Goal: Task Accomplishment & Management: Complete application form

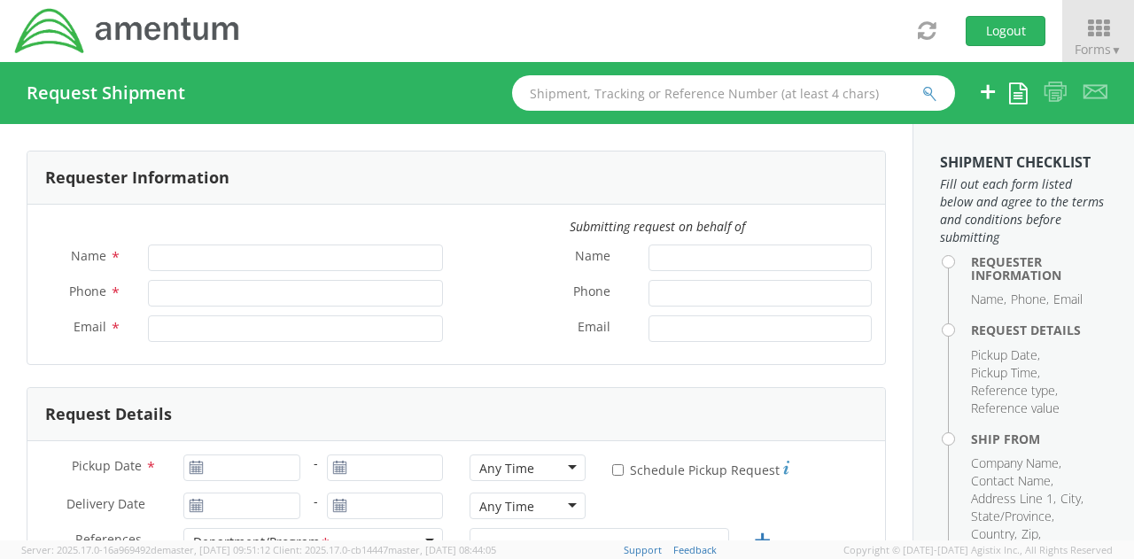
type input "Ashley Ramsey"
type input "+1-219-682-5810"
type input "ashley.ramsey@amentum.com"
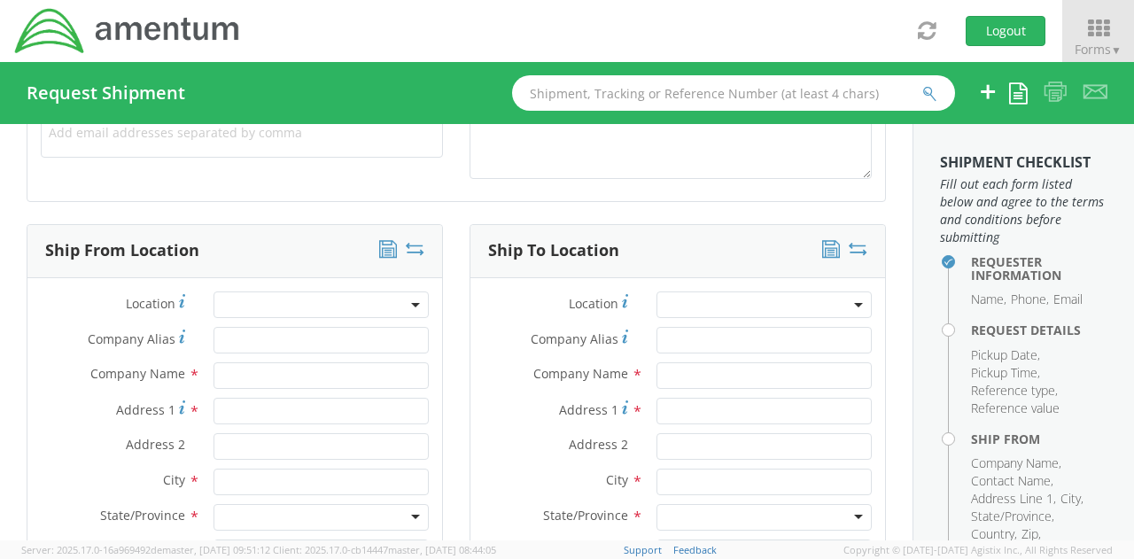
select select "3566.06.0001.ECP2.MATS.3000.00"
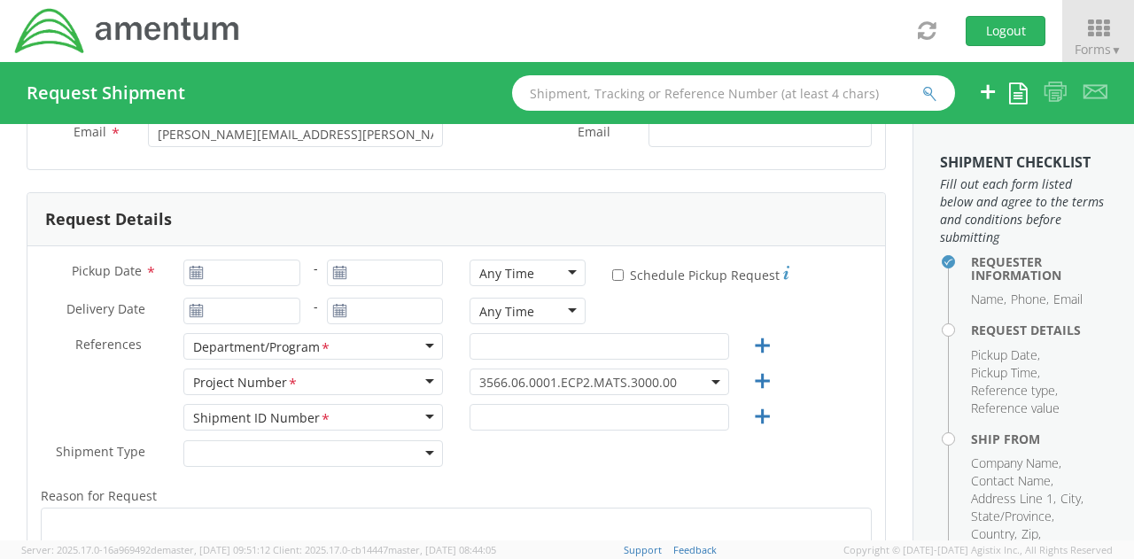
scroll to position [194, 0]
click at [198, 267] on use at bounding box center [196, 273] width 12 height 12
click at [242, 277] on input "Pickup Date *" at bounding box center [241, 273] width 116 height 27
type input "08/18/2025"
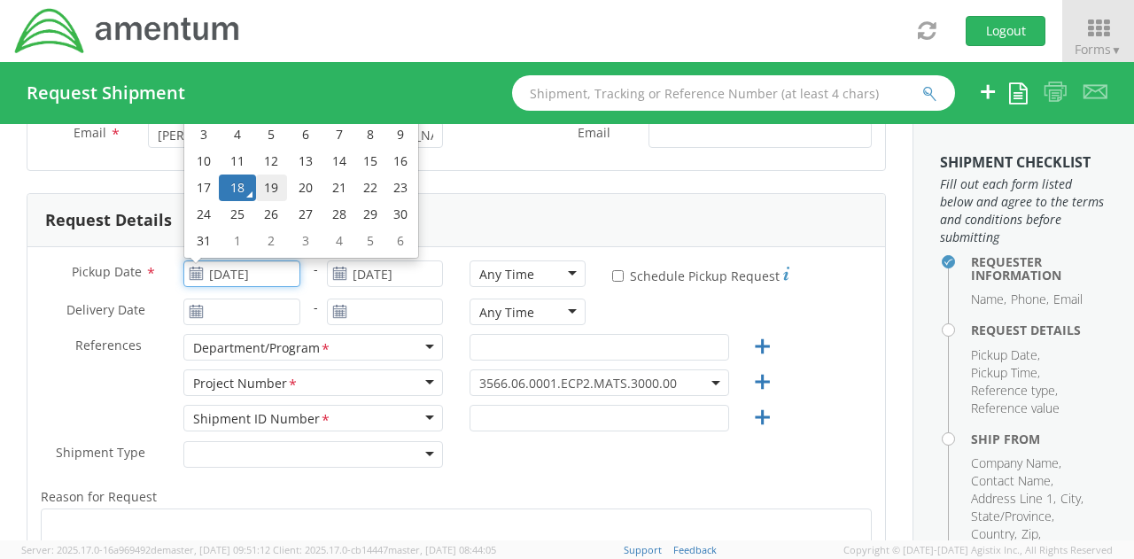
click at [262, 187] on td "19" at bounding box center [271, 187] width 31 height 27
type input "08/19/2025"
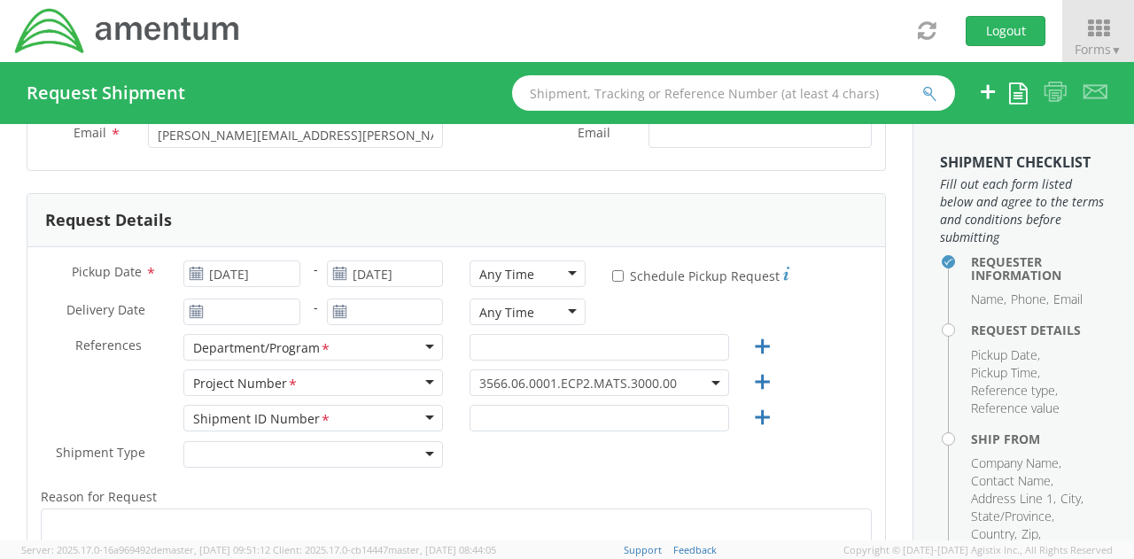
click at [571, 275] on div "Any Time" at bounding box center [527, 273] width 116 height 27
click at [612, 277] on input "* Schedule Pickup Request" at bounding box center [618, 276] width 12 height 12
checkbox input "true"
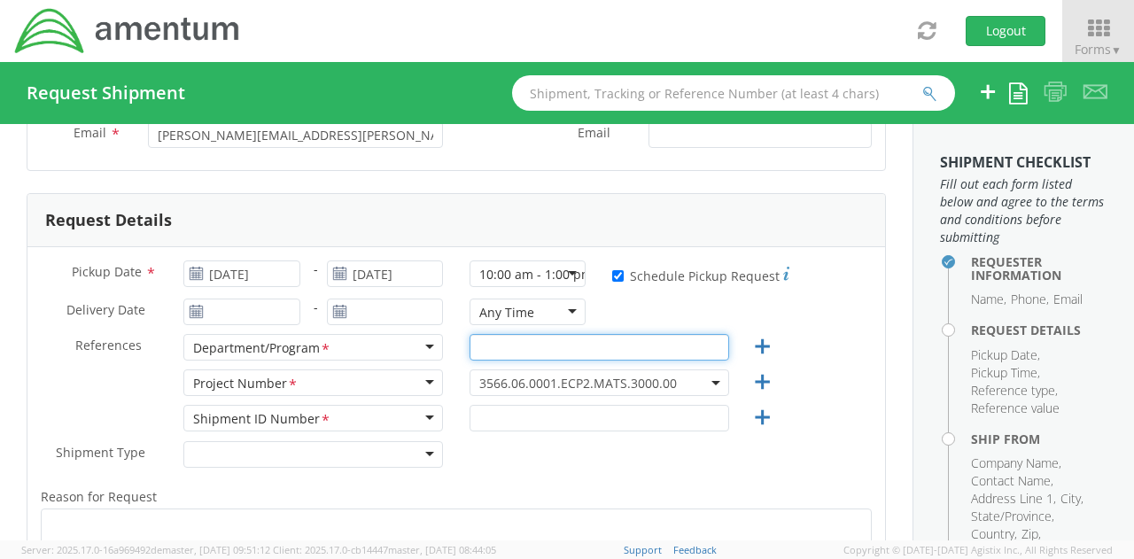
click at [516, 345] on input "text" at bounding box center [599, 347] width 260 height 27
click at [546, 345] on input "MEW" at bounding box center [599, 347] width 260 height 27
type input "MEW"
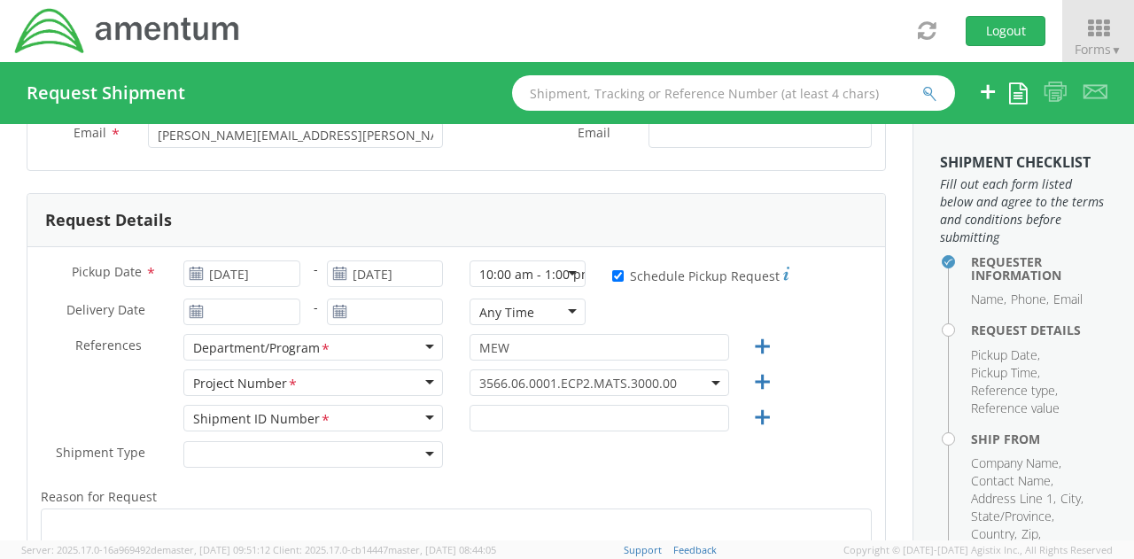
click at [562, 461] on div "Shipment Type * Batch Regular" at bounding box center [455, 458] width 857 height 35
click at [679, 376] on span "3566.06.0001.ECP2.MATS.3000.00" at bounding box center [599, 383] width 240 height 17
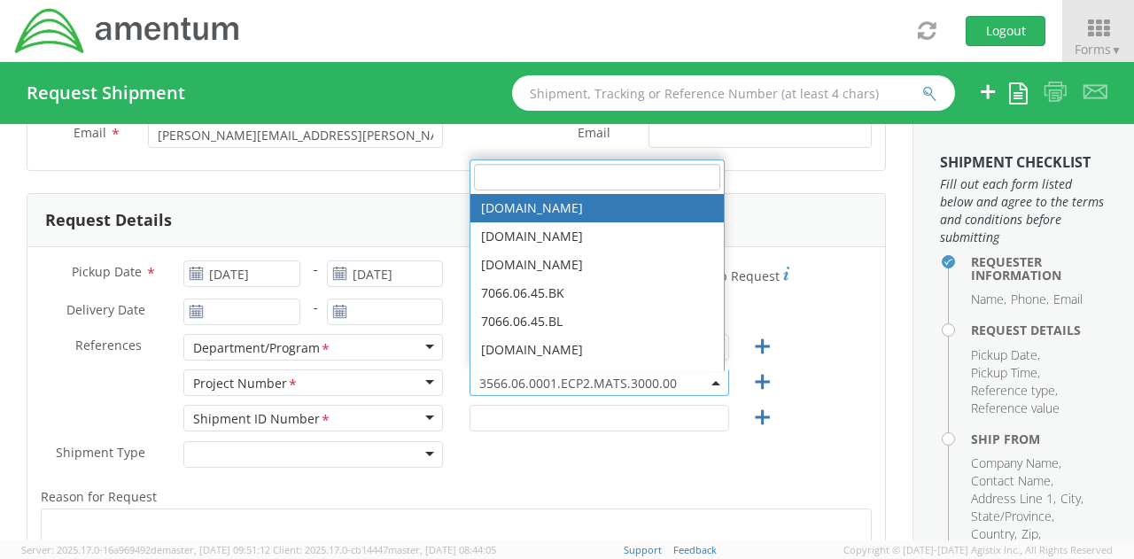
click at [792, 229] on div "Request Details" at bounding box center [455, 220] width 857 height 53
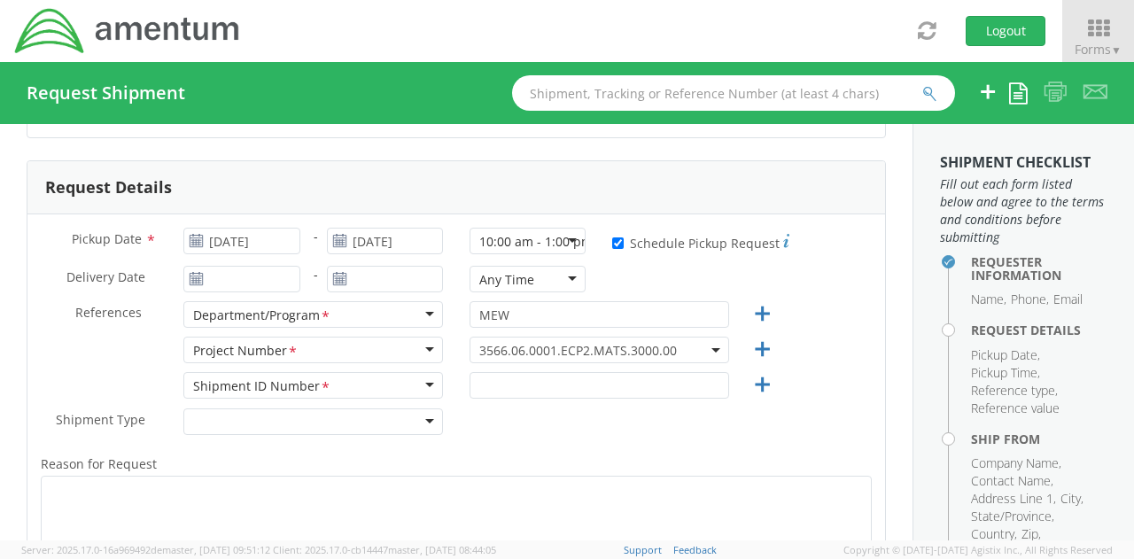
scroll to position [226, 0]
click at [707, 346] on span "3566.06.0001.ECP2.MATS.3000.00" at bounding box center [599, 351] width 240 height 17
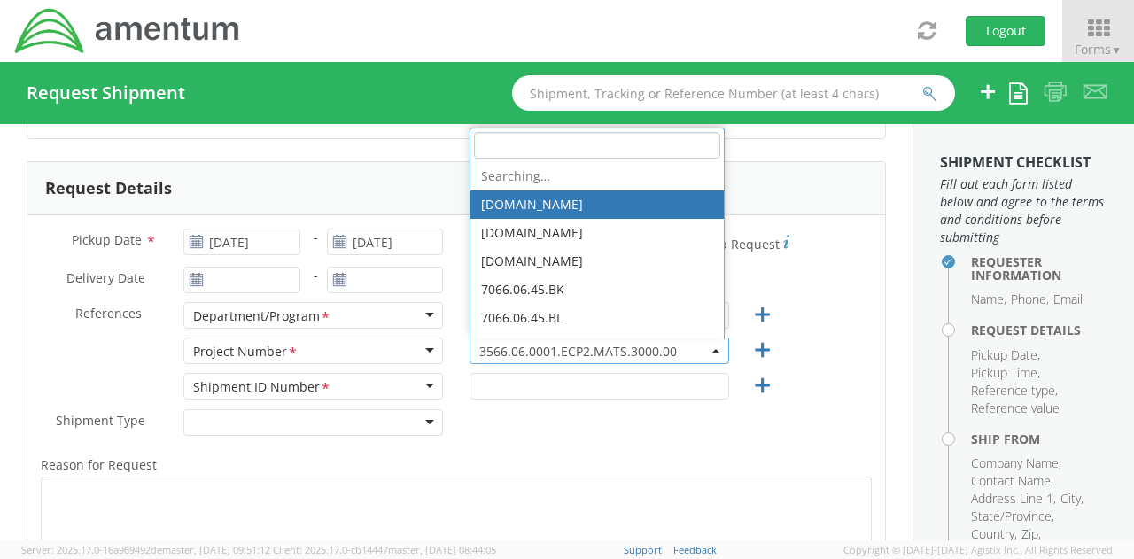
click at [583, 142] on input "search" at bounding box center [597, 145] width 246 height 27
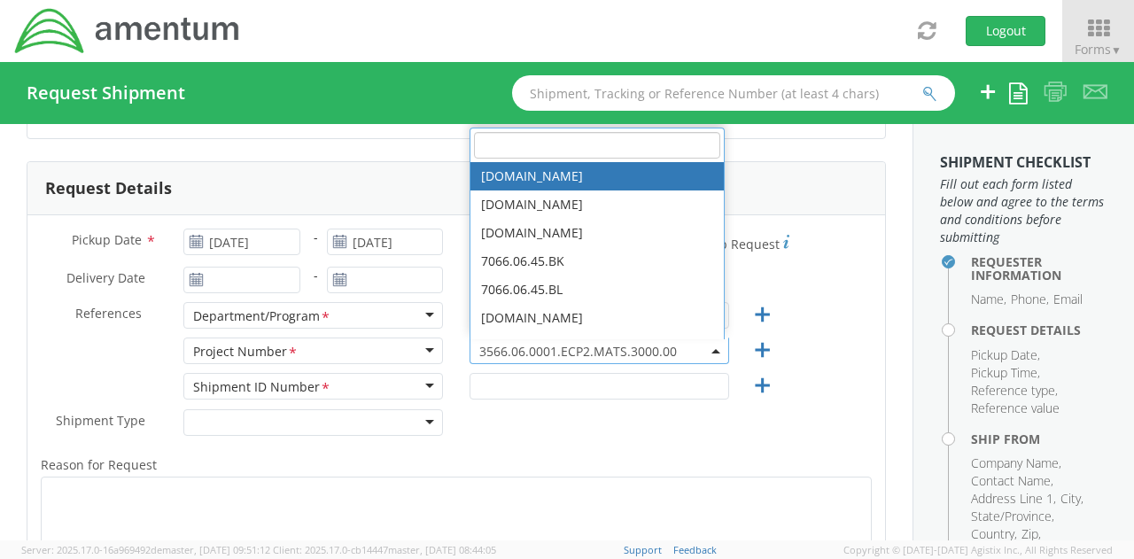
paste input "3566.06.0001.MJ01.MATS.3000.00"
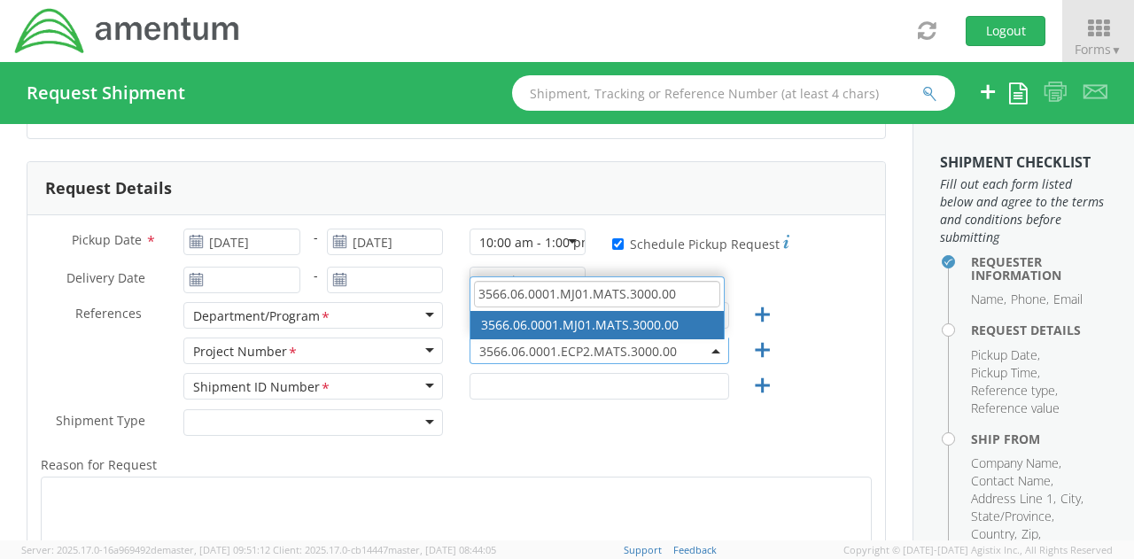
type input "3566.06.0001.MJ01.MATS.3000.00"
select select "3566.06.0001.MJ01.MATS.3000.00"
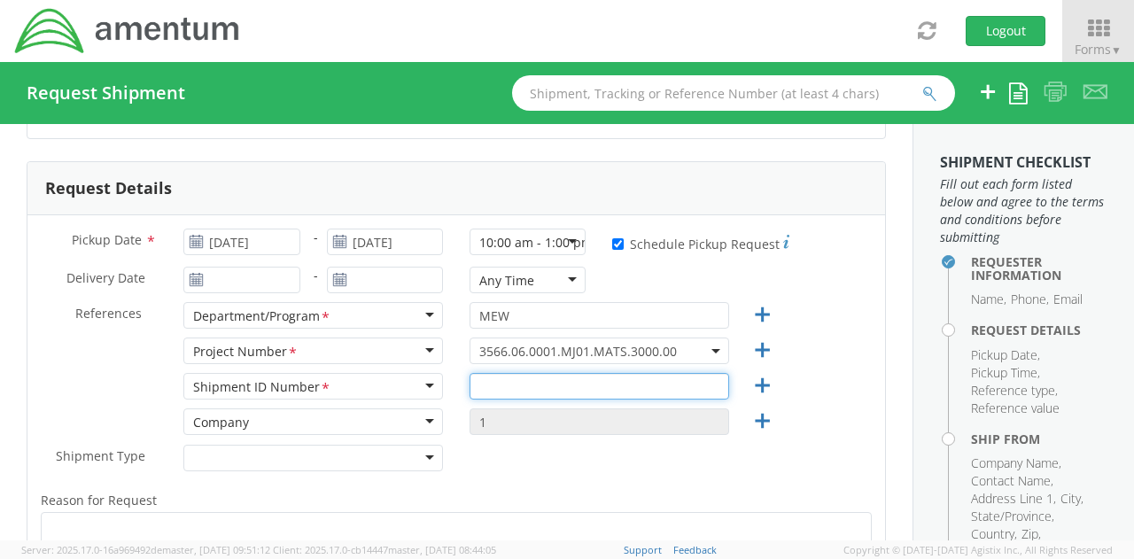
click at [608, 383] on input "text" at bounding box center [599, 386] width 260 height 27
paste input "3566.06.0001.MJ01.MATS.3000.00"
type input "3566.06.0001.MJ01.MATS.3000.00"
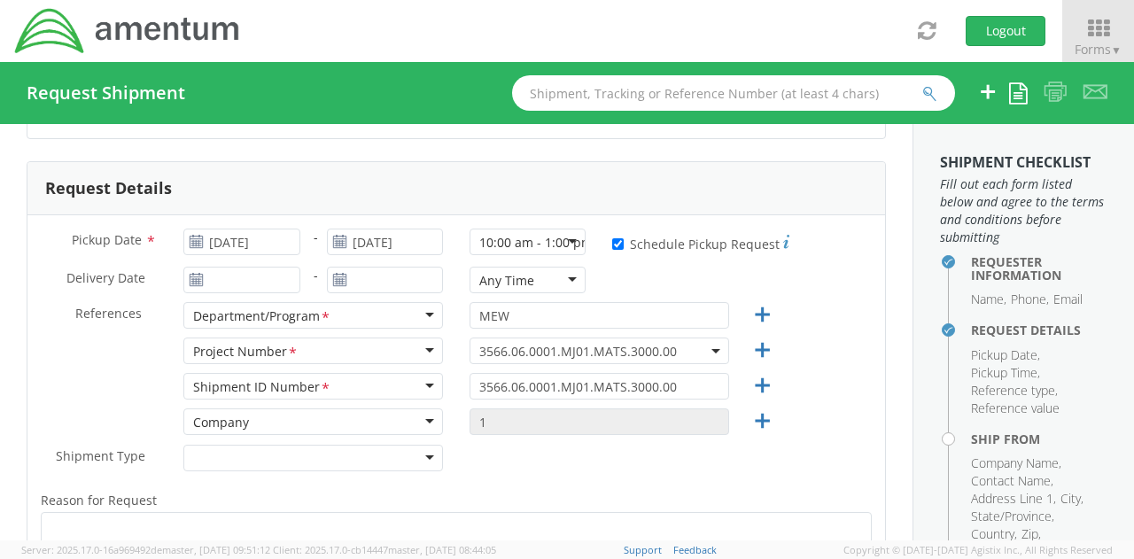
click at [586, 469] on div "Shipment Type * Batch Regular" at bounding box center [455, 462] width 857 height 35
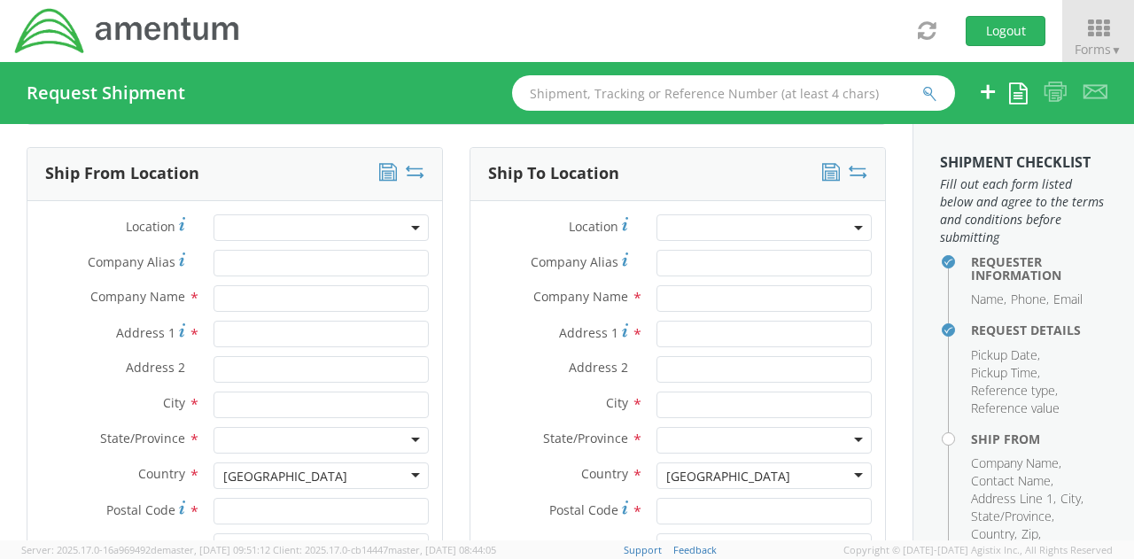
scroll to position [874, 0]
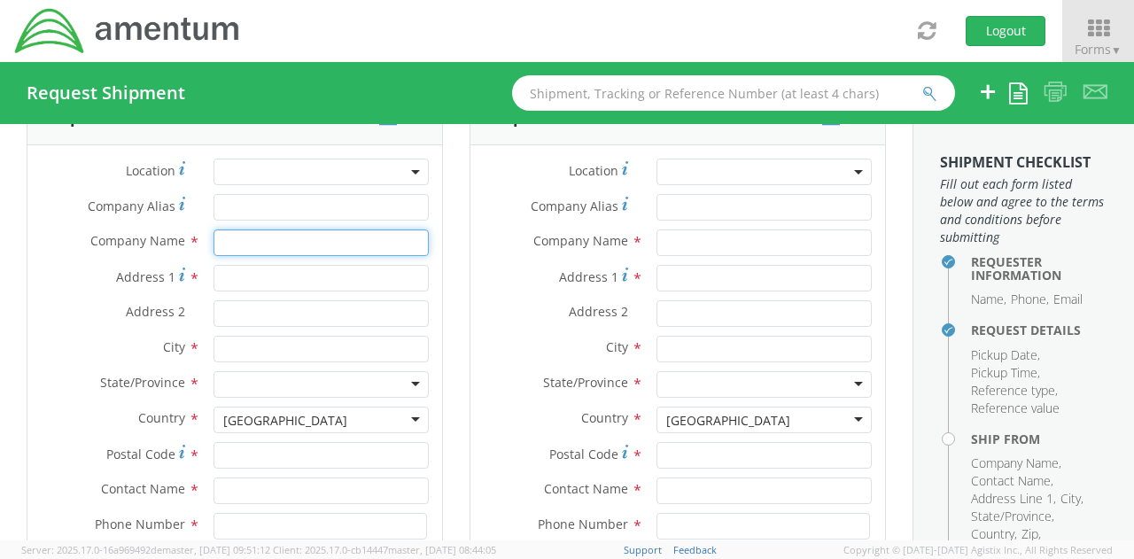
click at [266, 236] on input "text" at bounding box center [320, 242] width 215 height 27
paste input "Naval Surface Warfare Center, Crane Division (NSWC Crane)"
type input "Naval Surface Warfare Center, Crane Division (NSWC Crane)"
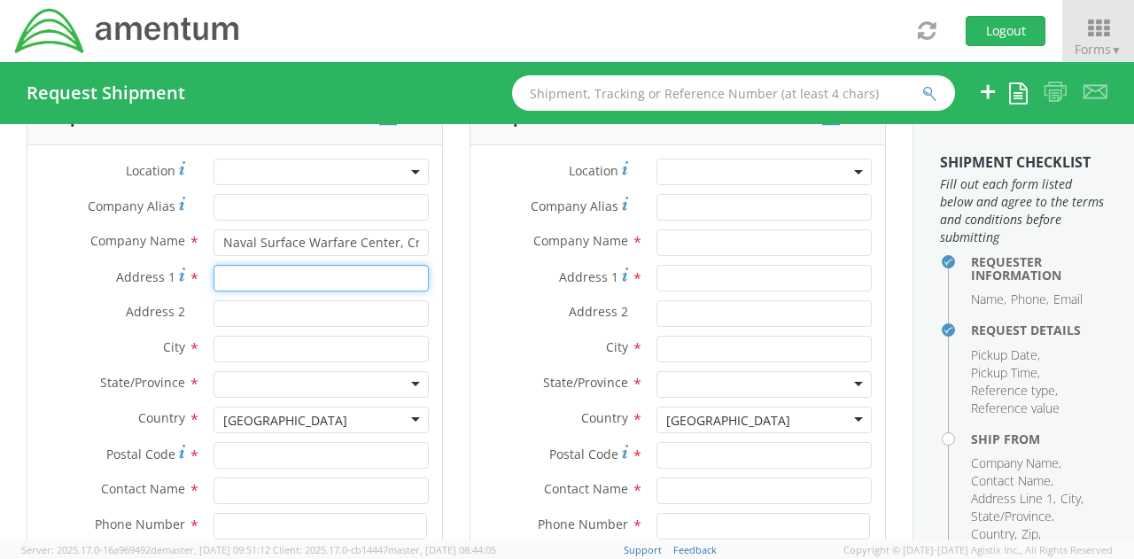
click at [271, 272] on input "Address 1 *" at bounding box center [320, 278] width 215 height 27
paste input "300 Highway 361"
type input "300 Highway 361"
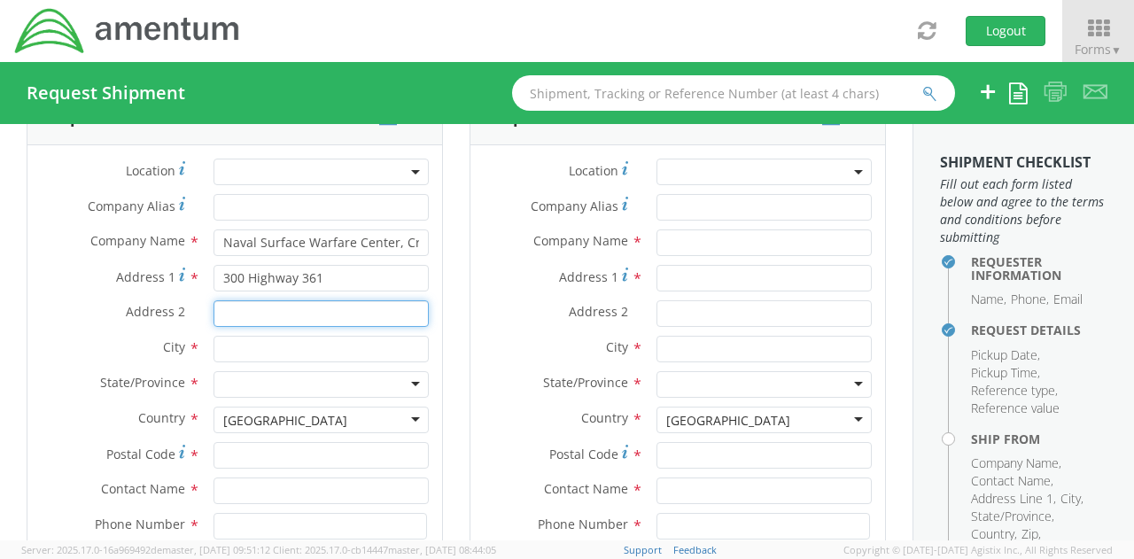
click at [269, 306] on input "Address 2 *" at bounding box center [320, 313] width 215 height 27
type input "Building 41"
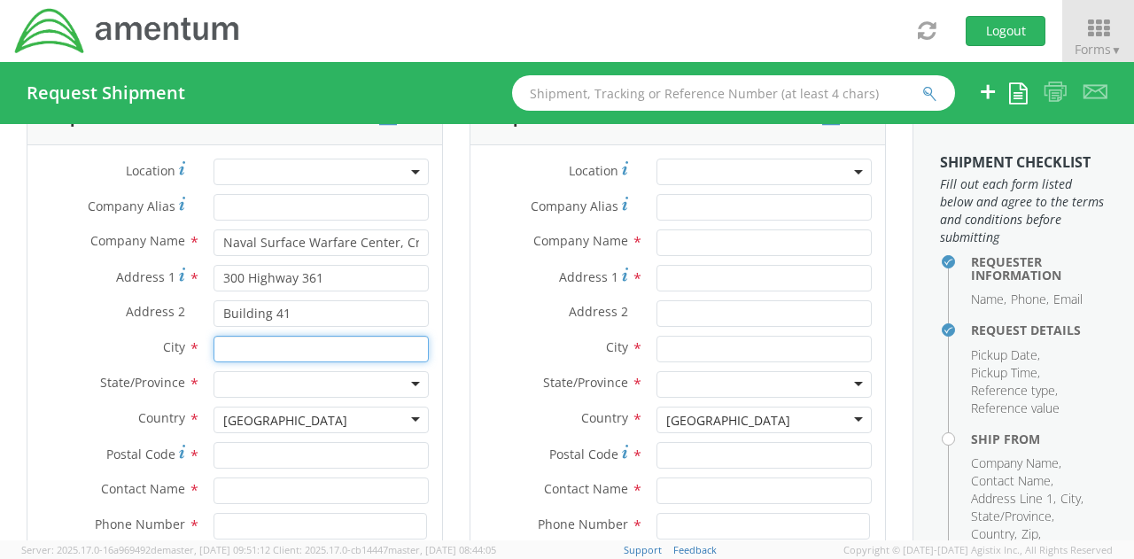
click at [247, 337] on input "text" at bounding box center [320, 349] width 215 height 27
type input "Crane"
click at [104, 343] on label "City *" at bounding box center [113, 347] width 173 height 23
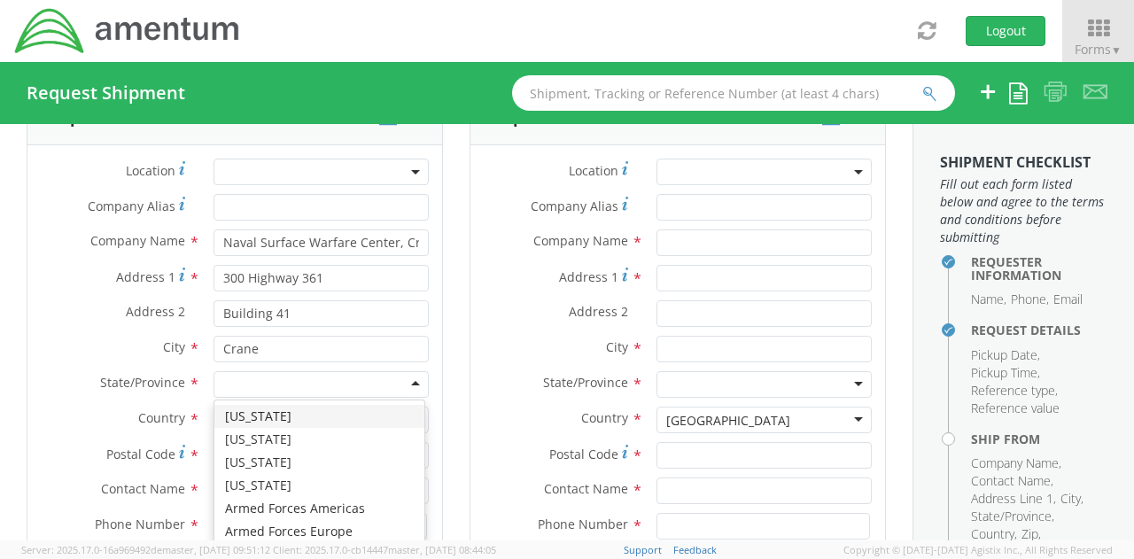
click at [257, 384] on div at bounding box center [320, 384] width 215 height 27
type input "INd"
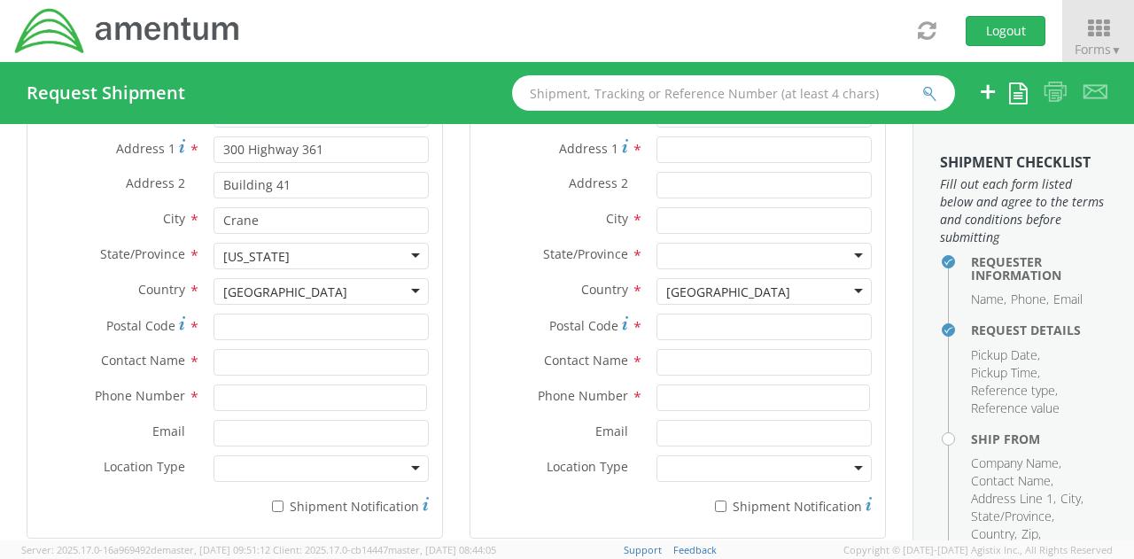
scroll to position [1004, 0]
click at [296, 323] on input "Postal Code *" at bounding box center [320, 325] width 215 height 27
type input "47522"
click at [238, 353] on input "text" at bounding box center [320, 360] width 215 height 27
paste input "Zach Roach"
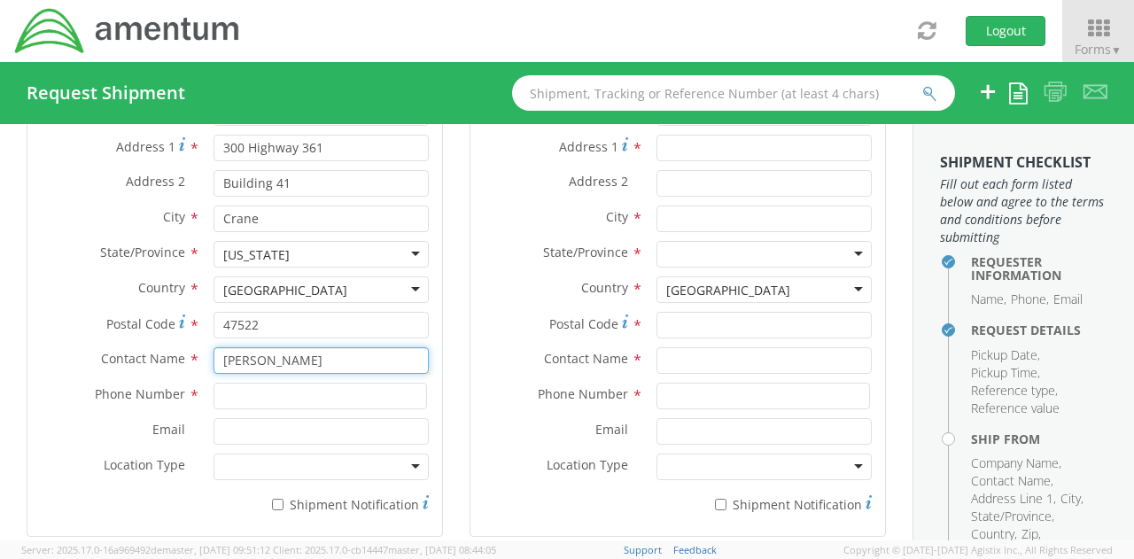
type input "Zach Roach"
click at [124, 504] on div "* Shipment Notification" at bounding box center [234, 501] width 415 height 25
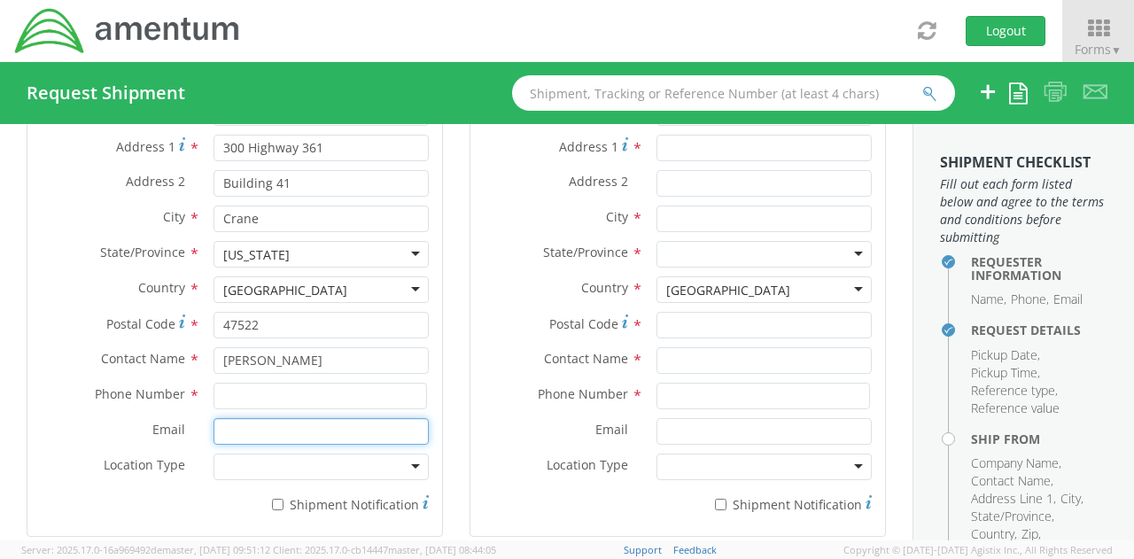
click at [260, 430] on input "Email *" at bounding box center [320, 431] width 215 height 27
paste input "zachary.l.roach.ctr@us.navy.mil"
type input "zachary.l.roach.ctr@us.navy.mil"
click at [308, 391] on input at bounding box center [319, 396] width 213 height 27
paste input "812-854-5278"
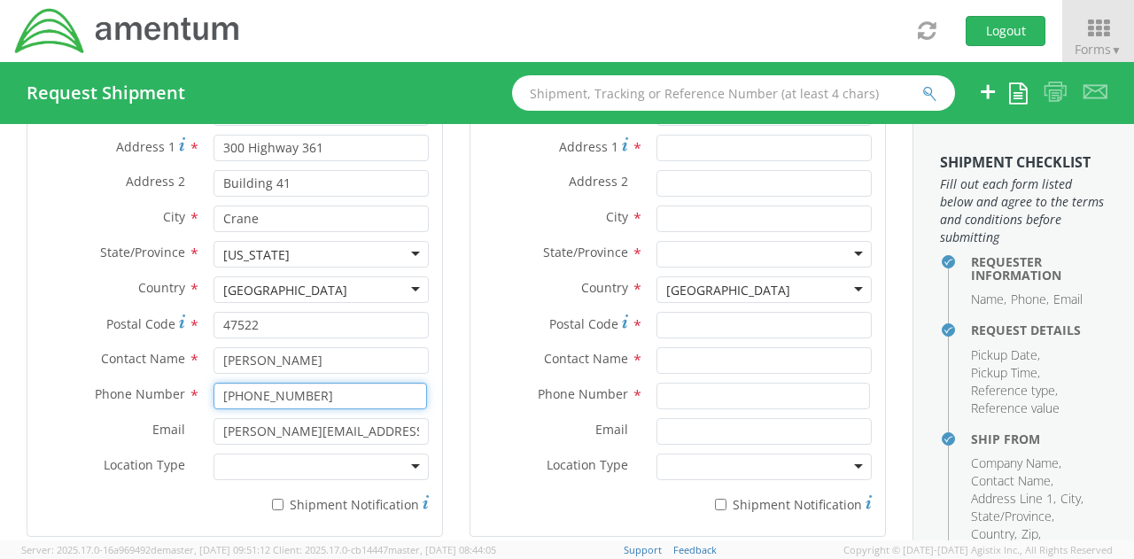
type input "812-854-5278"
click at [180, 496] on div "* Shipment Notification" at bounding box center [234, 501] width 415 height 25
click at [274, 500] on input "* Shipment Notification" at bounding box center [278, 505] width 12 height 12
checkbox input "true"
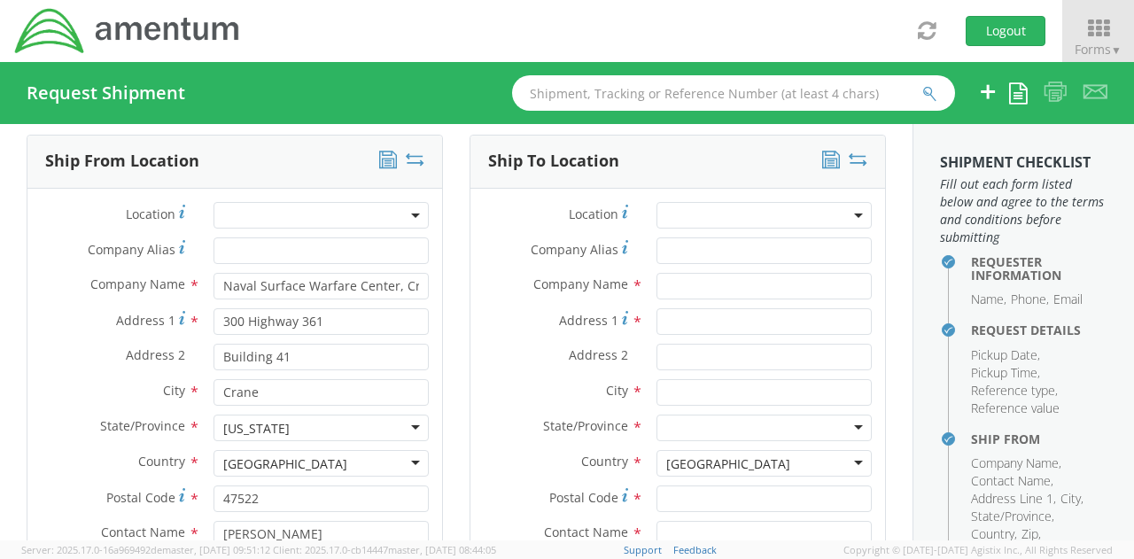
scroll to position [831, 0]
click at [686, 280] on input "text" at bounding box center [763, 286] width 215 height 27
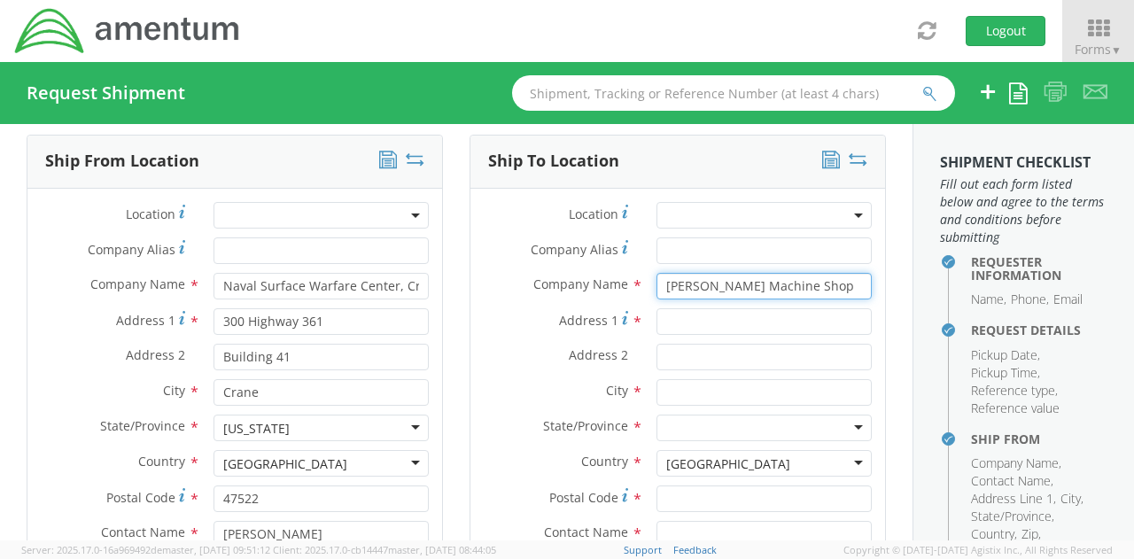
type input "Ellis Machine Shop"
click at [528, 380] on label "City *" at bounding box center [556, 390] width 173 height 23
click at [691, 317] on input "Address 1 *" at bounding box center [763, 321] width 215 height 27
paste input "1318 E 870 N"
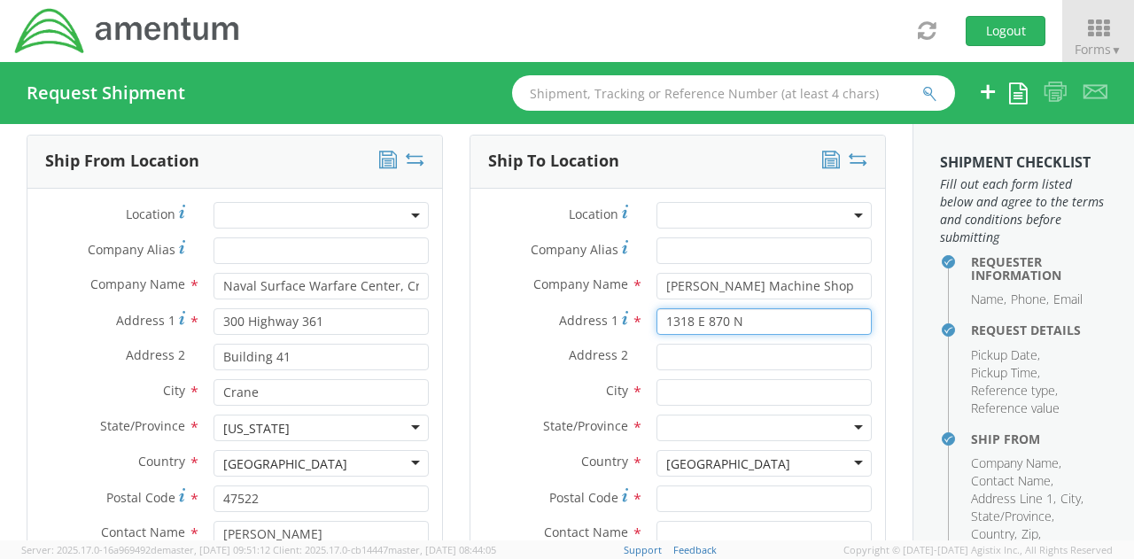
type input "1318 E 870 N"
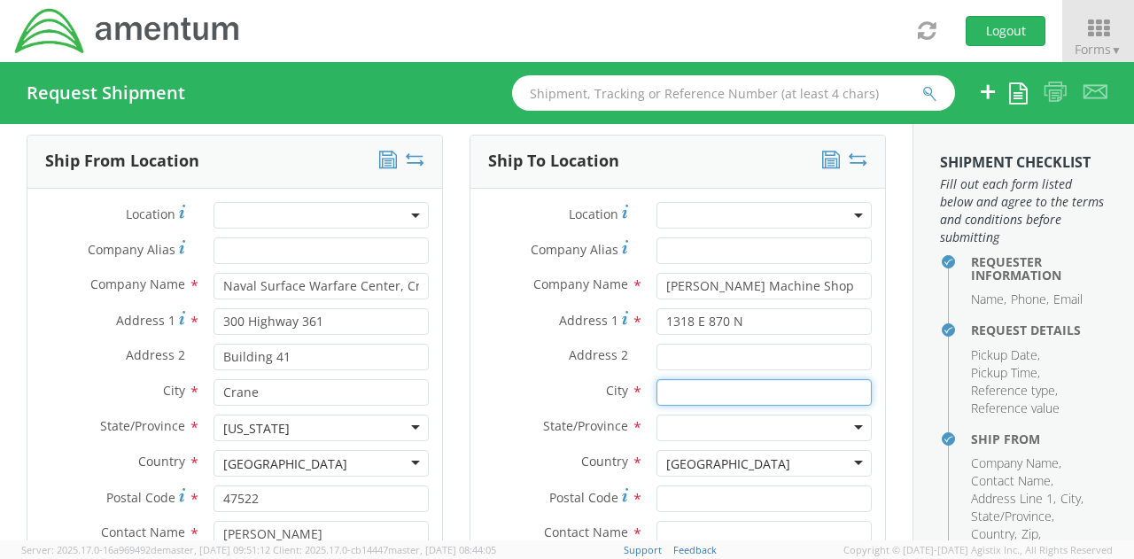
click at [675, 392] on input "text" at bounding box center [763, 392] width 215 height 27
paste input "HAZLETON"
type input "H"
click at [686, 387] on input "Hazelton" at bounding box center [763, 392] width 215 height 27
type input "Hazleton"
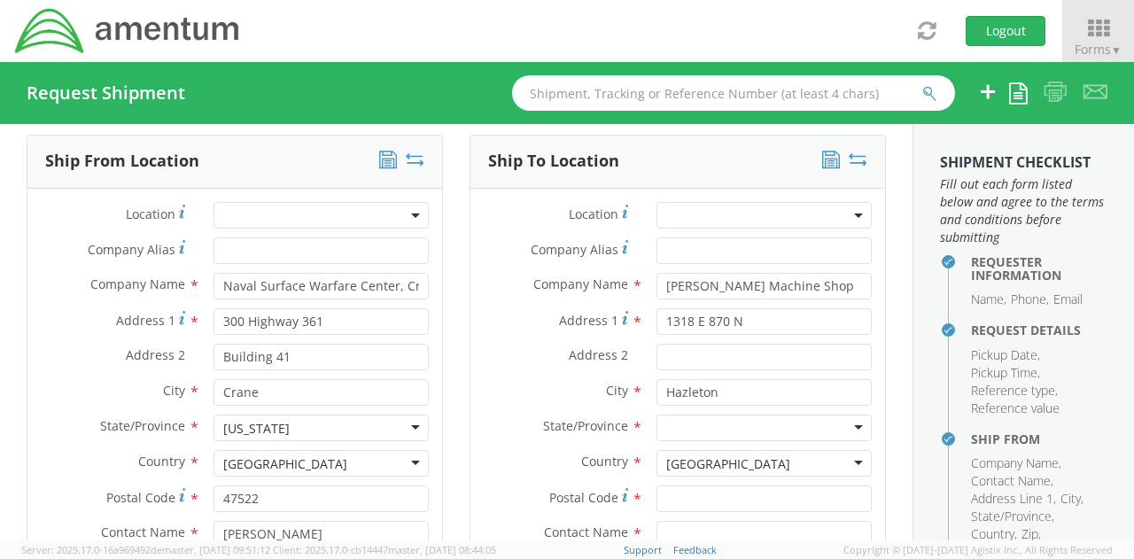
click at [700, 430] on div at bounding box center [763, 428] width 215 height 27
type input "India"
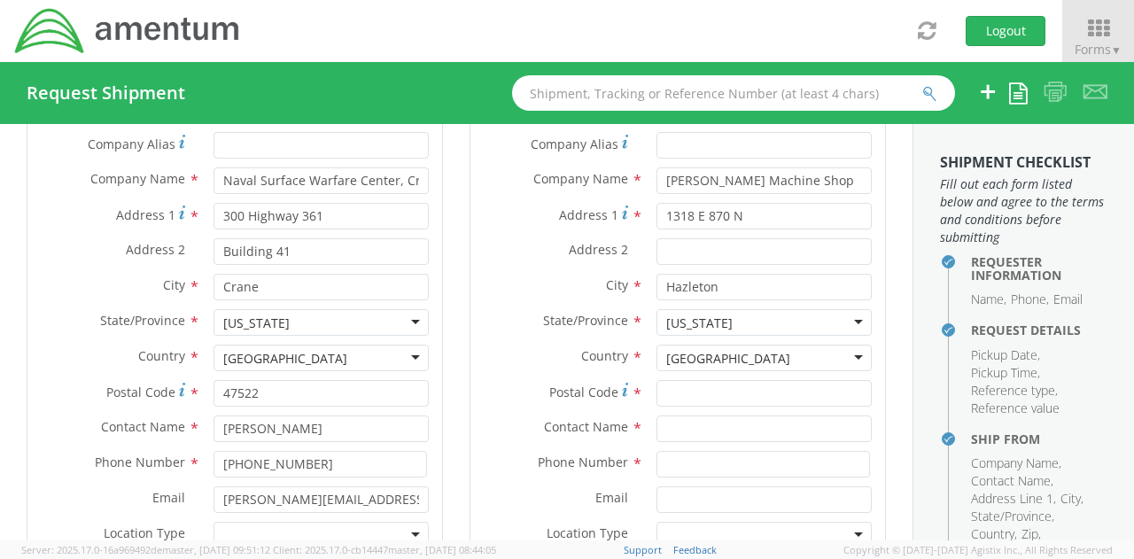
scroll to position [980, 0]
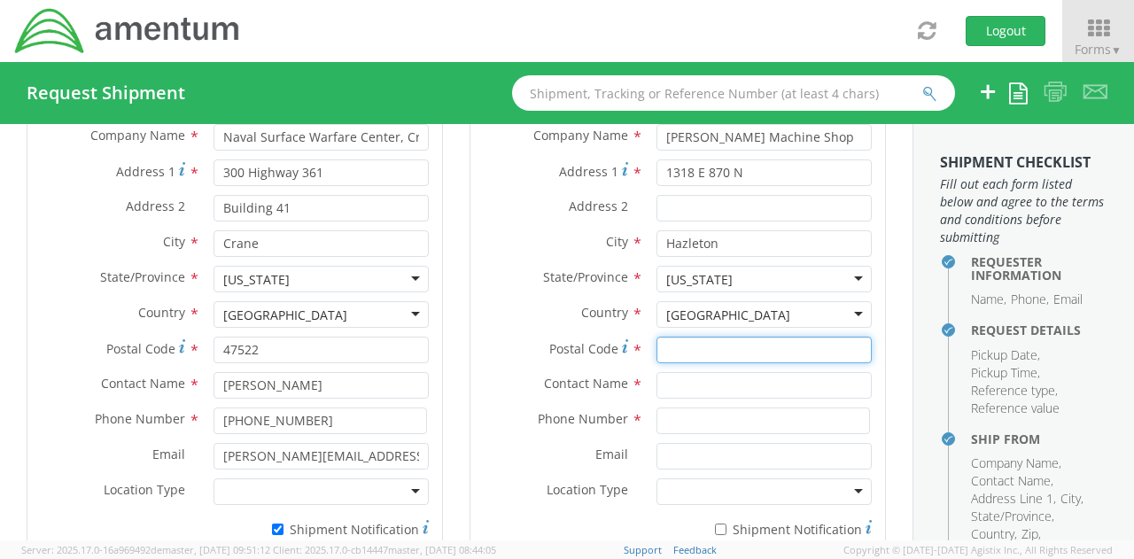
click at [691, 348] on input "Postal Code *" at bounding box center [763, 350] width 215 height 27
type input "47640"
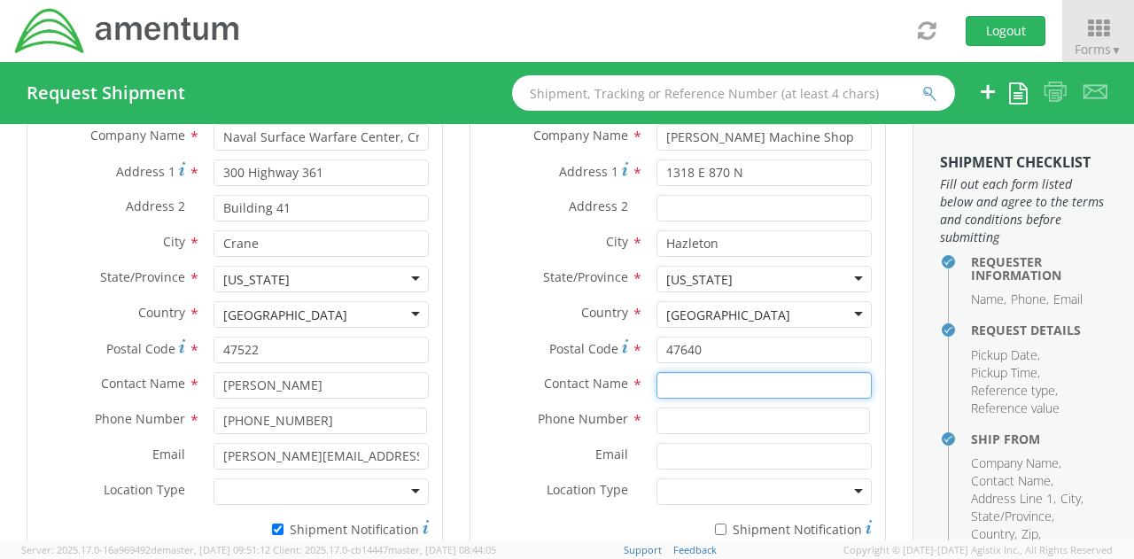
click at [734, 383] on input "text" at bounding box center [763, 385] width 215 height 27
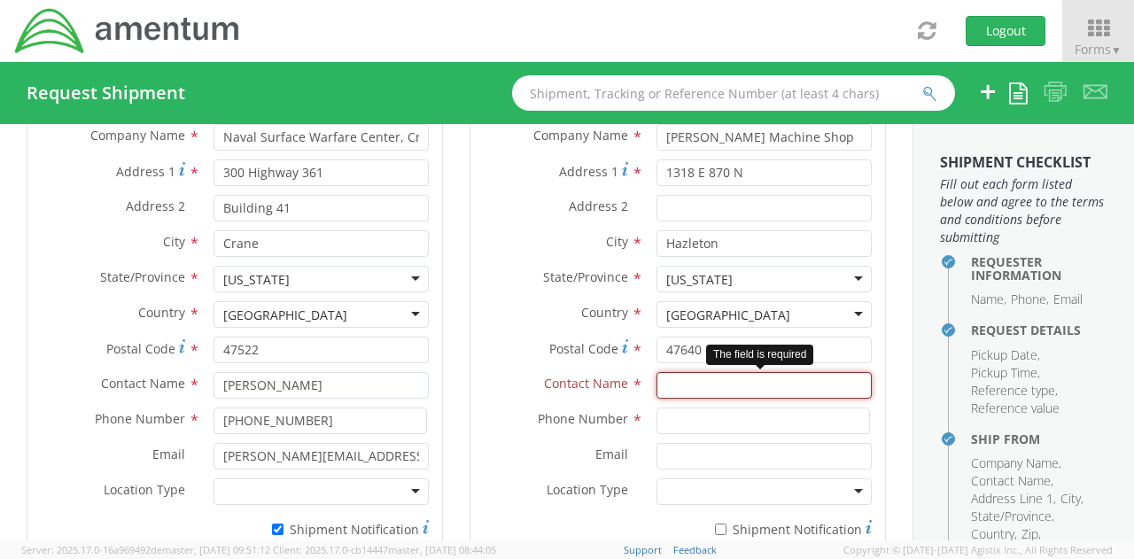
click at [697, 384] on input "text" at bounding box center [763, 385] width 215 height 27
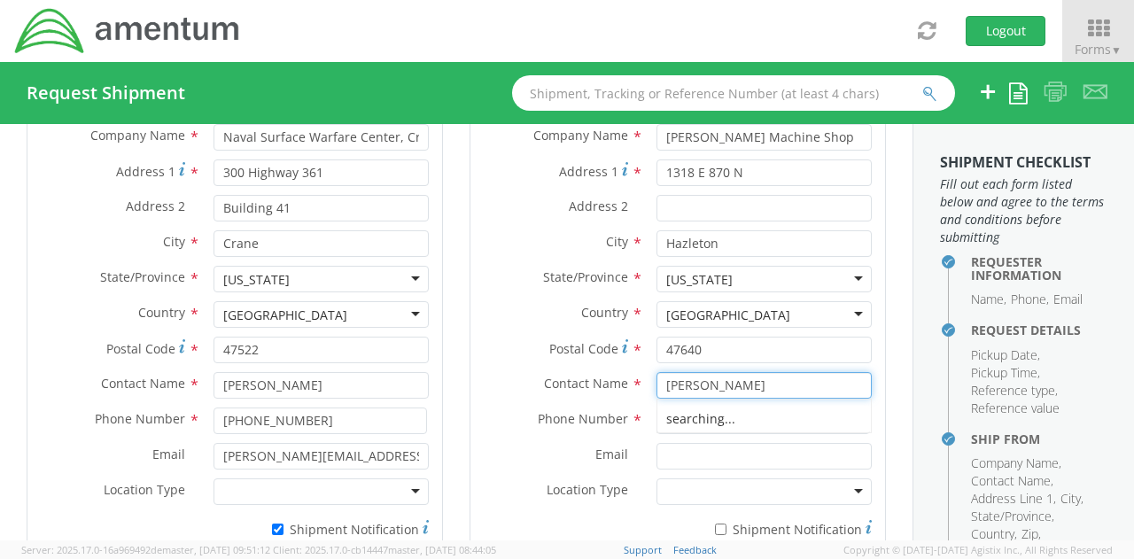
type input "Chad Ellis"
click at [533, 459] on label "Email *" at bounding box center [556, 454] width 173 height 23
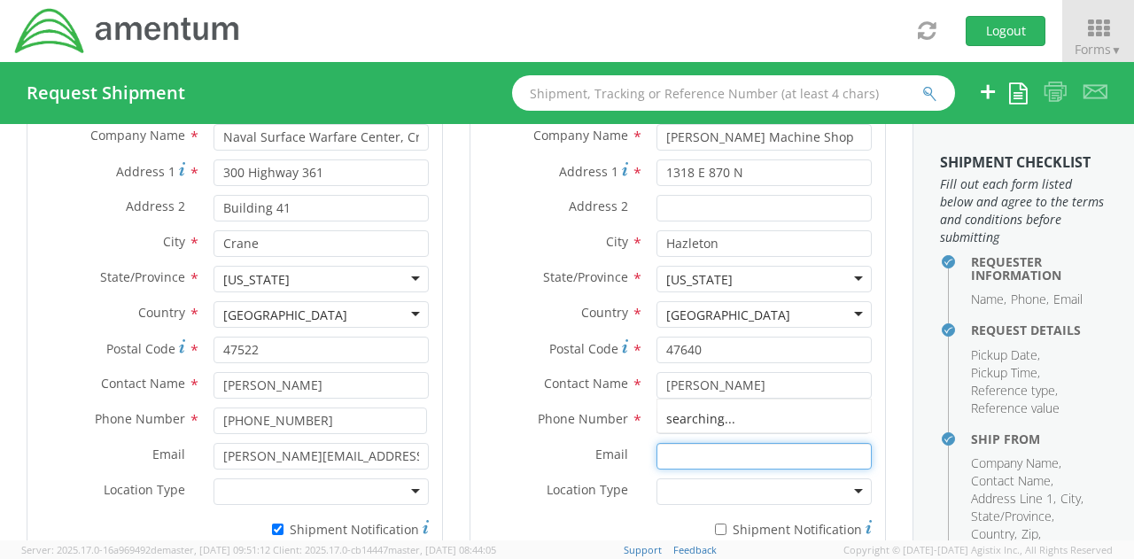
click at [656, 459] on input "Email *" at bounding box center [763, 456] width 215 height 27
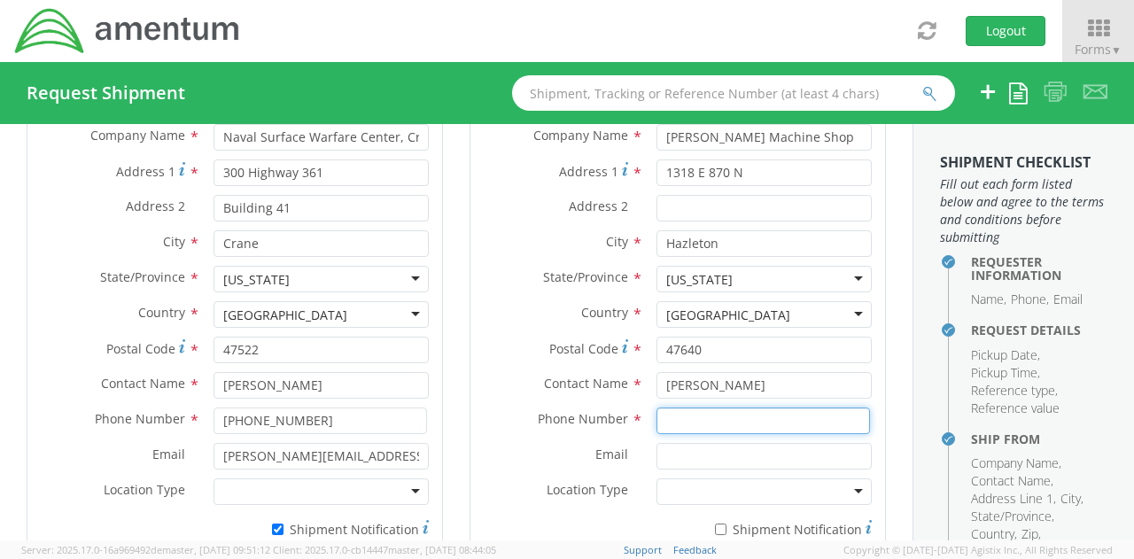
click at [674, 407] on input at bounding box center [762, 420] width 213 height 27
paste input "812.779.7477"
click at [681, 420] on input "812.779.7477" at bounding box center [762, 420] width 213 height 27
click at [709, 417] on input "812-779.7477" at bounding box center [762, 420] width 213 height 27
type input "812-779-7477"
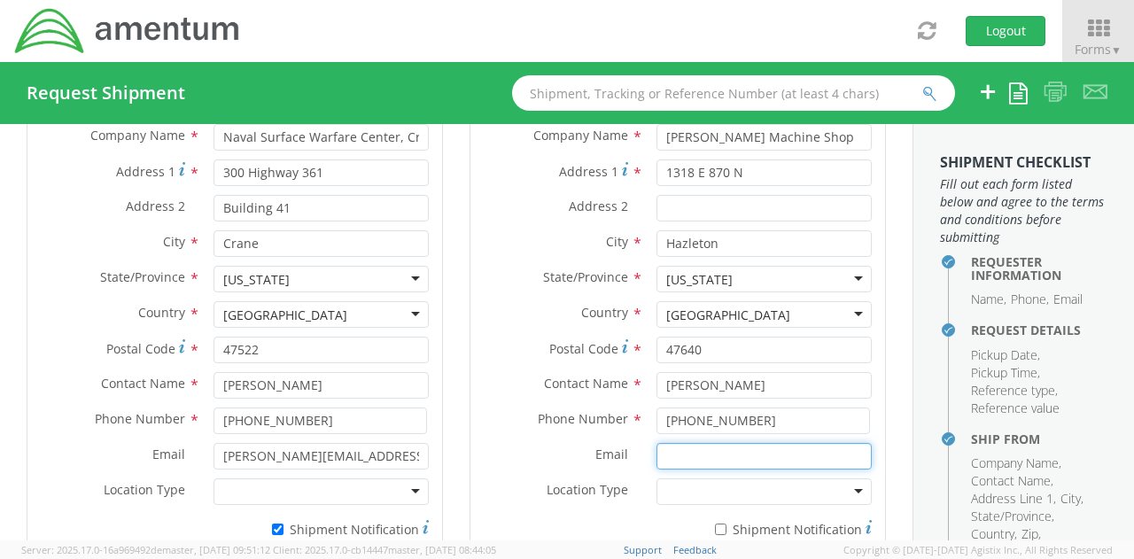
click at [677, 452] on input "Email *" at bounding box center [763, 456] width 215 height 27
paste input "chad@ellismachines.com"
type input "chad@ellismachines.com"
click at [517, 460] on label "Email *" at bounding box center [556, 454] width 173 height 23
click at [656, 460] on input "chad@ellismachines.com" at bounding box center [763, 456] width 215 height 27
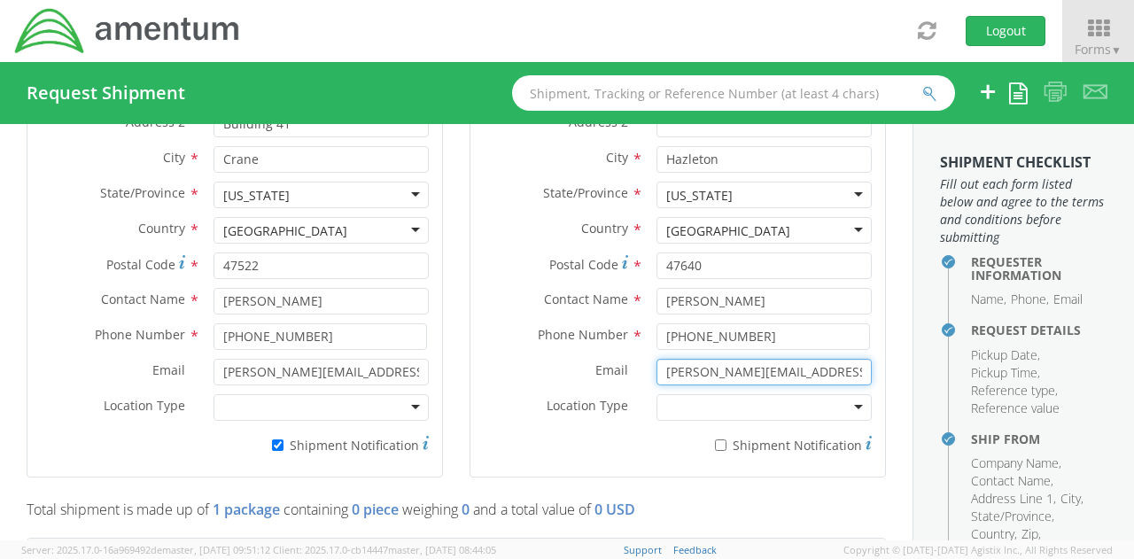
scroll to position [1093, 0]
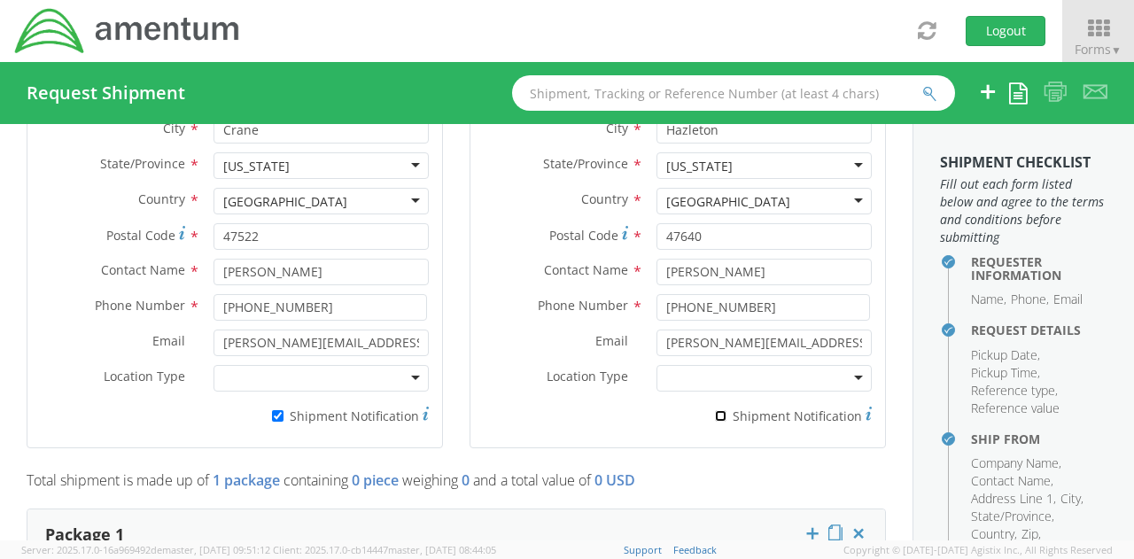
click at [715, 413] on input "* Shipment Notification" at bounding box center [721, 416] width 12 height 12
checkbox input "true"
click at [721, 480] on p "Total shipment is made up of 1 package containing 0 piece weighing 0 and a tota…" at bounding box center [456, 484] width 859 height 29
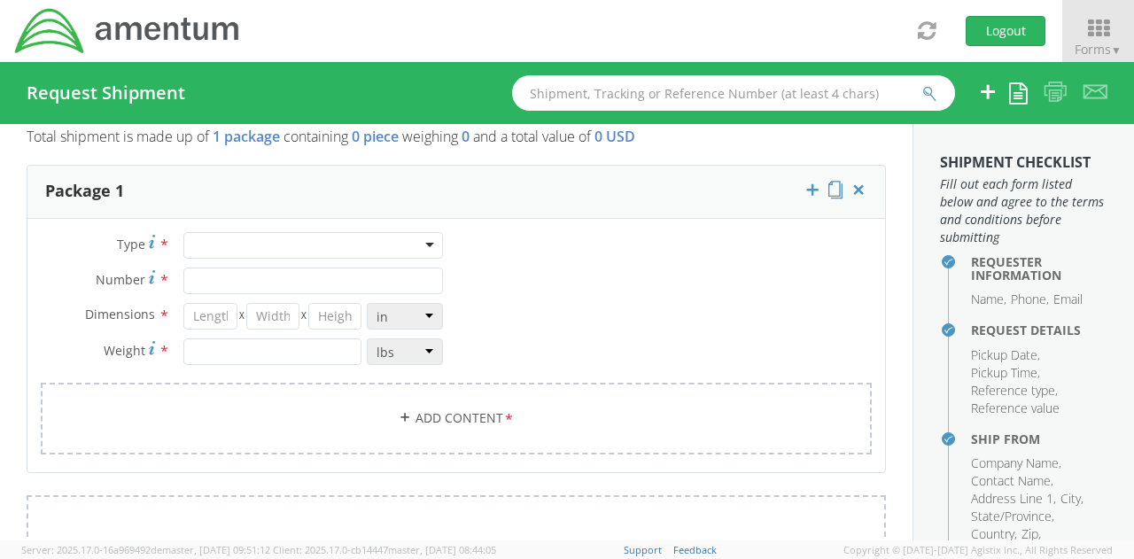
scroll to position [1438, 0]
click at [426, 244] on div at bounding box center [313, 243] width 260 height 27
click at [541, 321] on div "Type * Your Packaging Your Packaging Crate(s) Envelope Pallet(s) Oversized (Not…" at bounding box center [455, 352] width 857 height 244
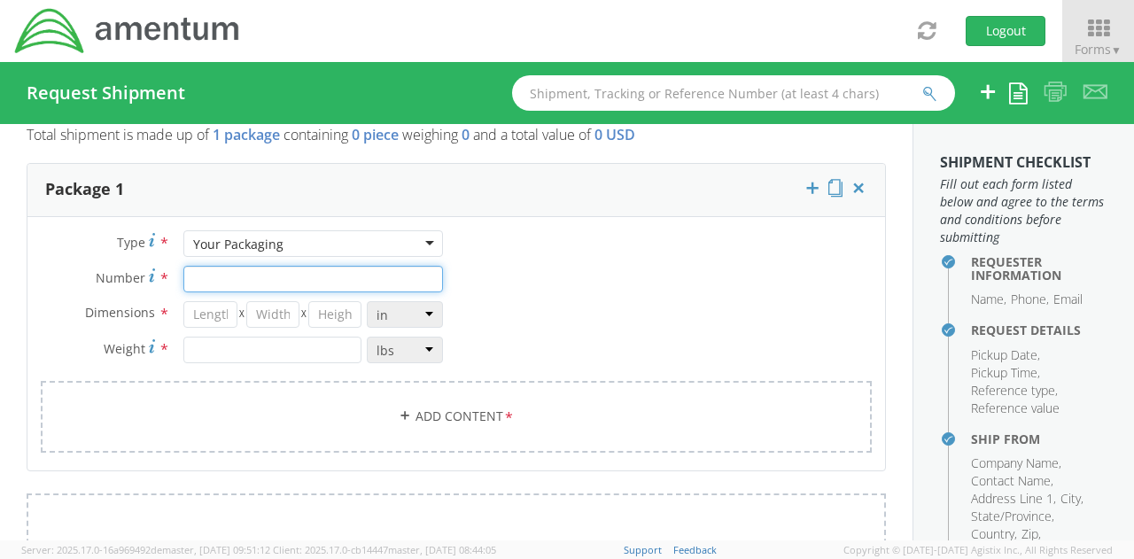
click at [358, 273] on input "Number *" at bounding box center [313, 279] width 260 height 27
type input "1"
click at [585, 302] on div "Type * Your Packaging Your Packaging Crate(s) Envelope Pallet(s) Oversized (Not…" at bounding box center [455, 352] width 857 height 244
click at [217, 309] on input "number" at bounding box center [209, 314] width 53 height 27
type input "8"
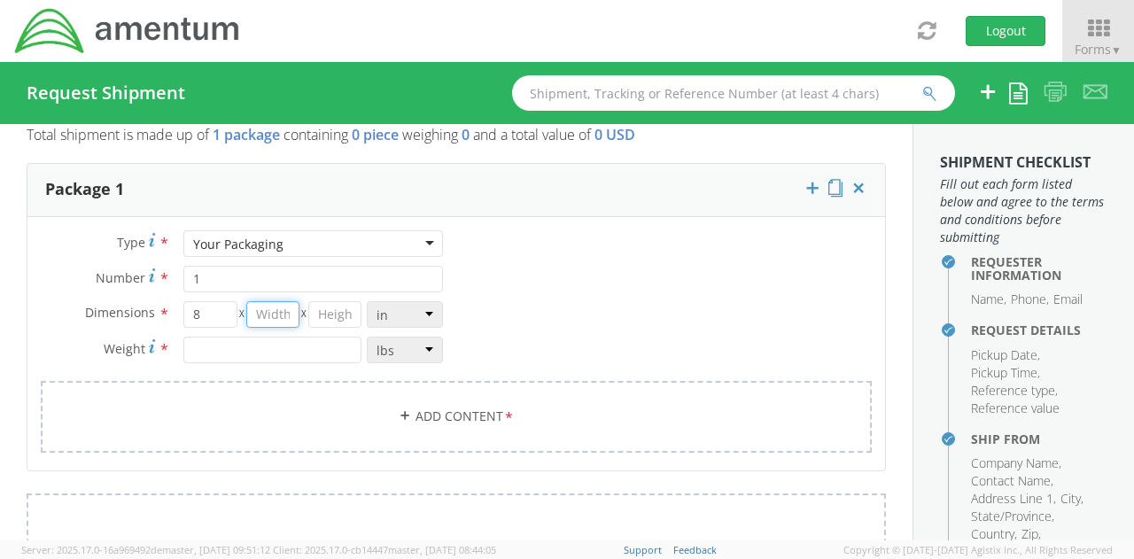
click at [250, 310] on input "number" at bounding box center [272, 314] width 53 height 27
type input "8"
click at [616, 318] on div "Type * Your Packaging Your Packaging Crate(s) Envelope Pallet(s) Oversized (Not…" at bounding box center [455, 352] width 857 height 244
click at [331, 313] on input "number" at bounding box center [334, 314] width 53 height 27
type input "4"
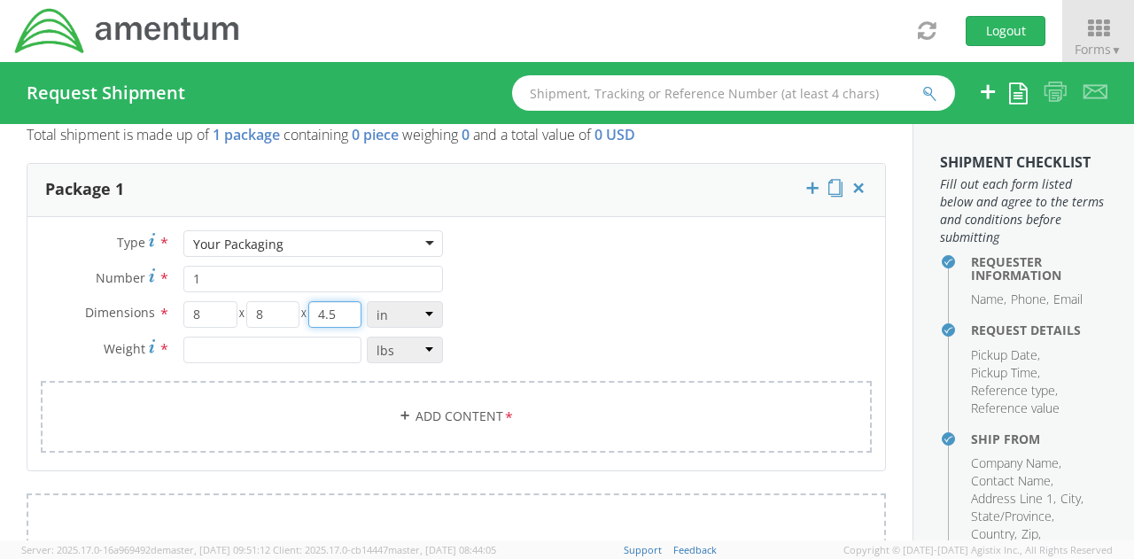
type input "4.5"
click at [586, 323] on div "Type * Your Packaging Your Packaging Crate(s) Envelope Pallet(s) Oversized (Not…" at bounding box center [455, 352] width 857 height 244
click at [283, 348] on input "number" at bounding box center [272, 350] width 178 height 27
type input "2"
click at [588, 306] on div "Type * Your Packaging Your Packaging Crate(s) Envelope Pallet(s) Oversized (Not…" at bounding box center [455, 352] width 857 height 244
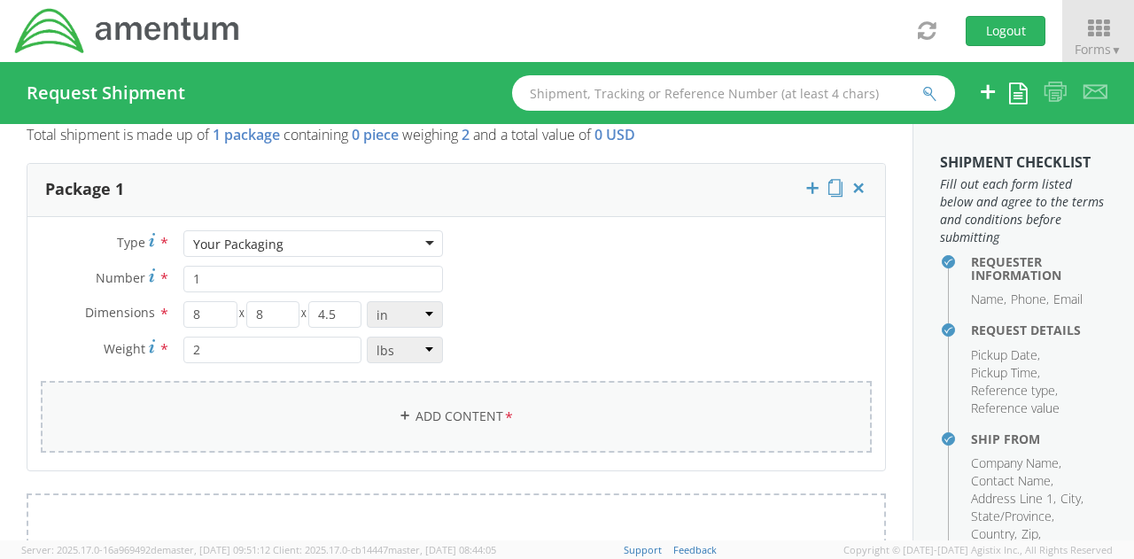
click at [492, 417] on link "Add Content *" at bounding box center [456, 417] width 831 height 72
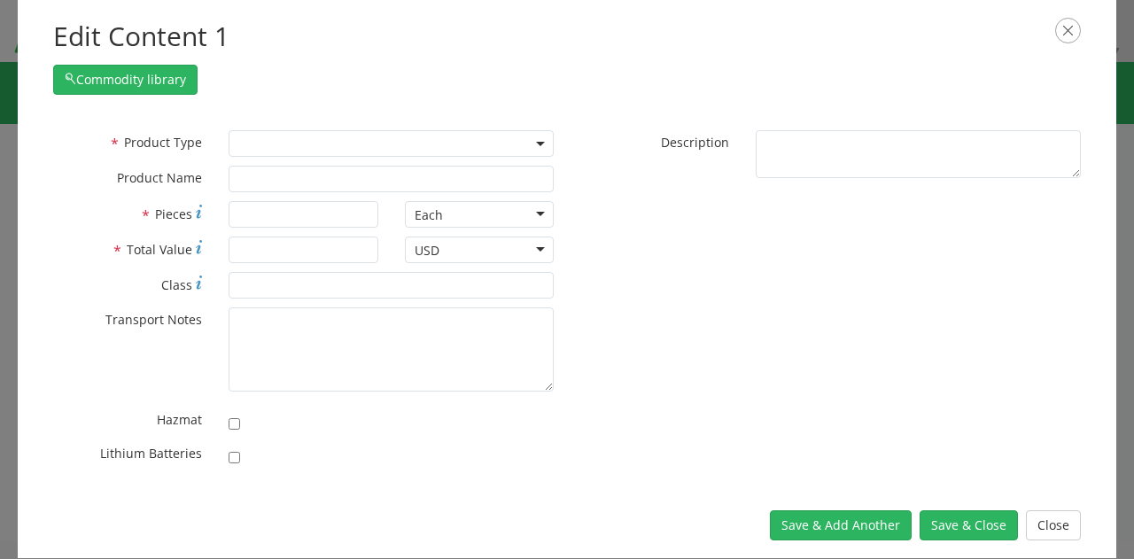
click at [316, 136] on span at bounding box center [391, 143] width 325 height 27
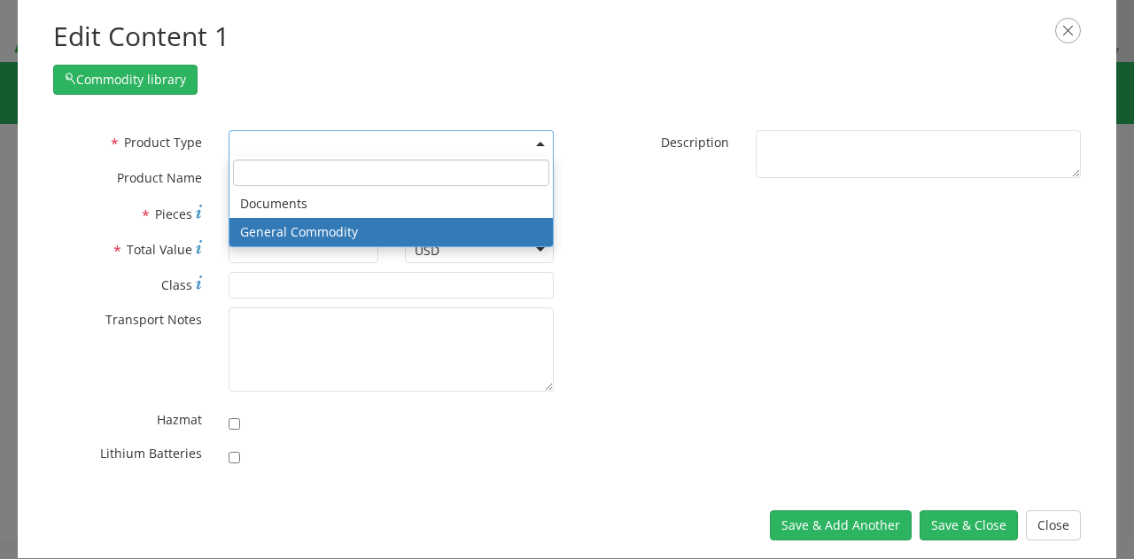
select select "COMMODITY"
type input "General Commodity"
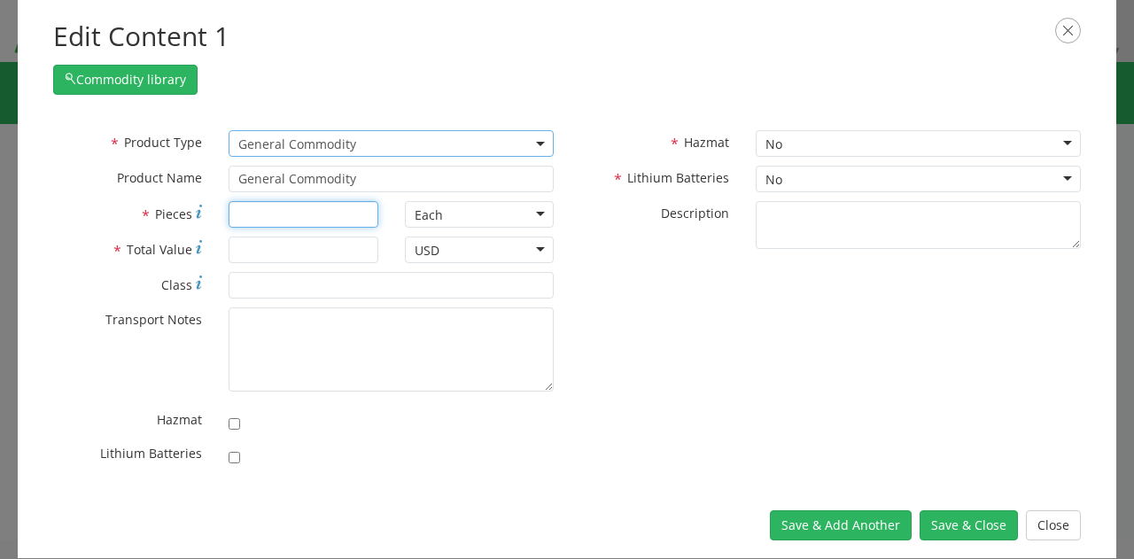
click at [339, 217] on input "* Pieces" at bounding box center [303, 214] width 149 height 27
type input "84"
click at [632, 355] on div "* Product Type Documents General Commodity General Commodity * Product Name Gen…" at bounding box center [567, 302] width 1054 height 345
click at [259, 243] on input "* Total Value" at bounding box center [303, 249] width 149 height 27
type input "3163"
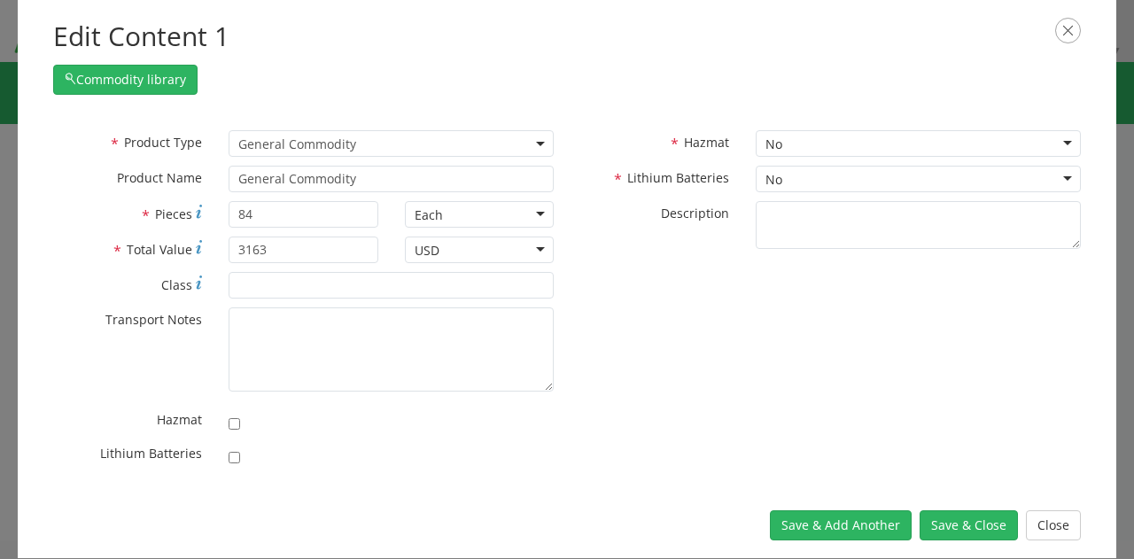
click at [636, 298] on div "* Product Type Documents General Commodity General Commodity * Product Name Gen…" at bounding box center [567, 302] width 1054 height 345
click at [995, 511] on button "Save & Close" at bounding box center [968, 525] width 98 height 30
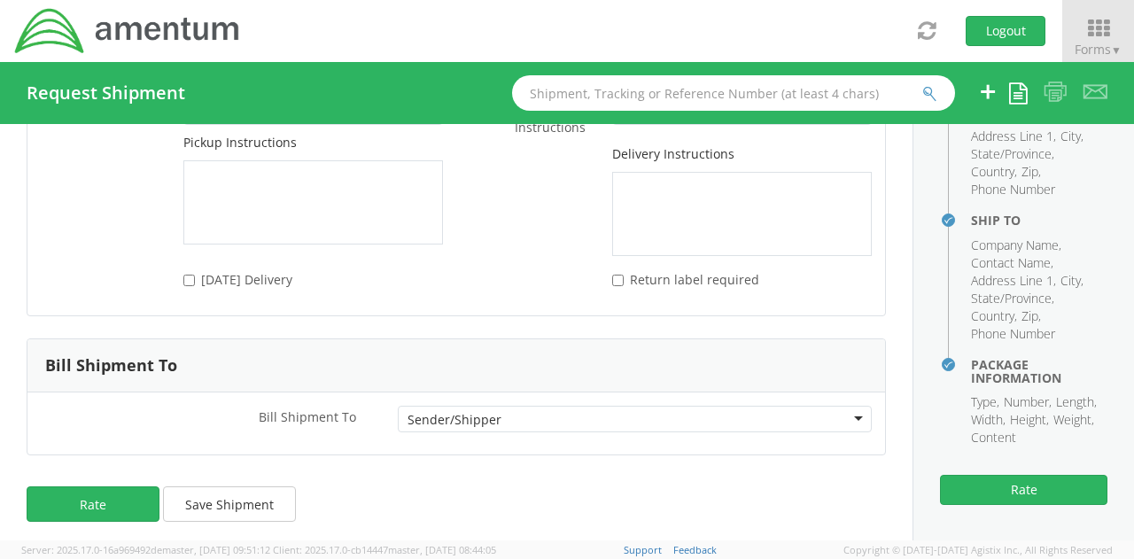
scroll to position [0, 0]
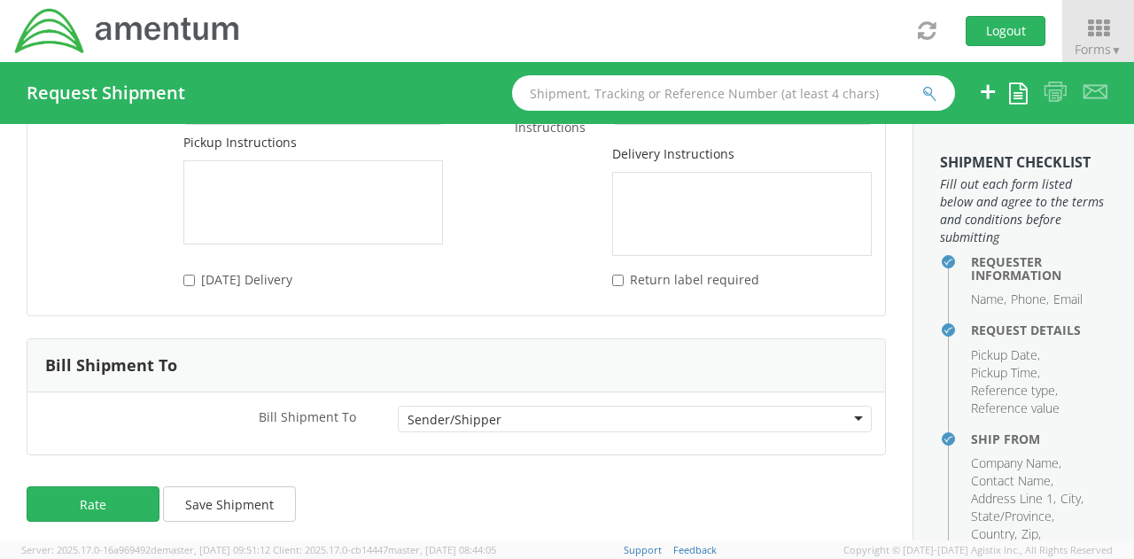
click at [655, 518] on div "Rate Save Shipment" at bounding box center [456, 512] width 912 height 71
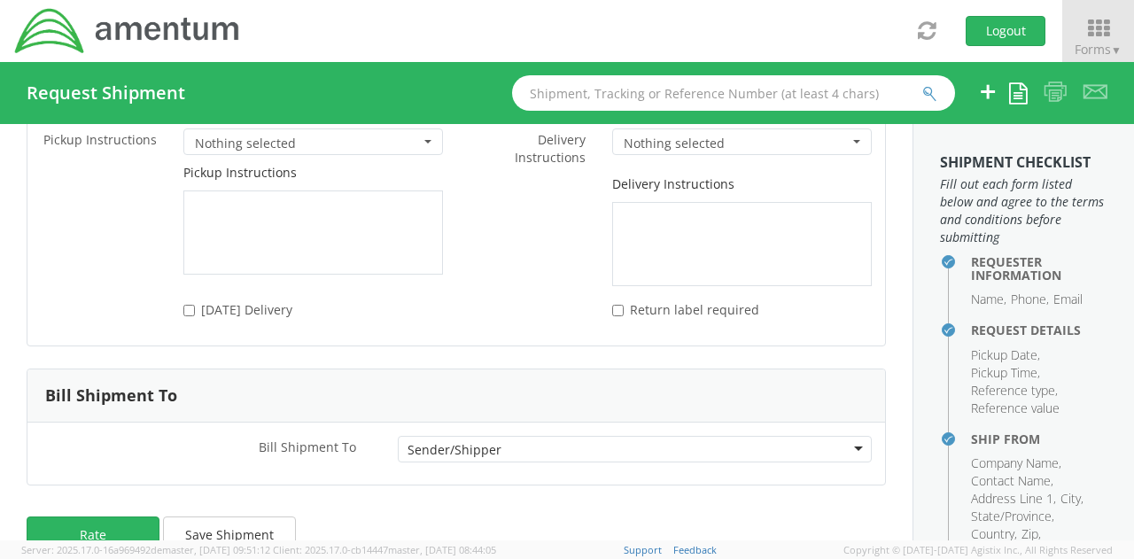
scroll to position [2623, 0]
